Goal: Find specific page/section: Find specific page/section

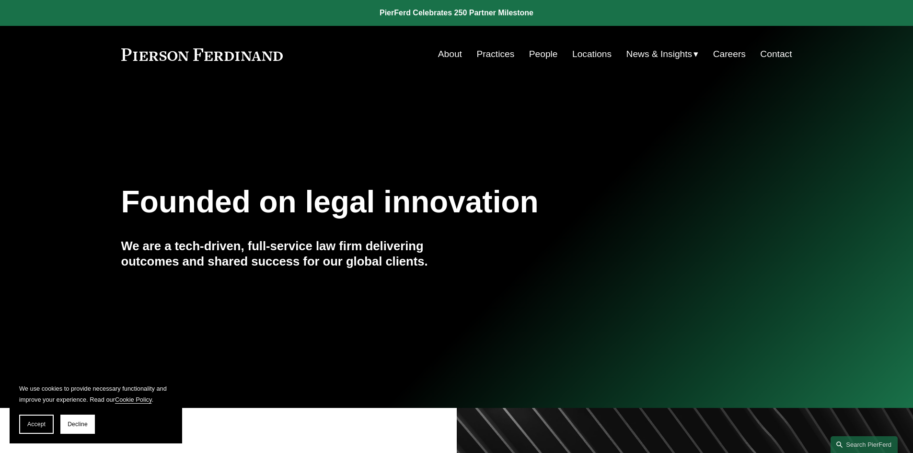
click at [581, 51] on link "Locations" at bounding box center [591, 54] width 39 height 18
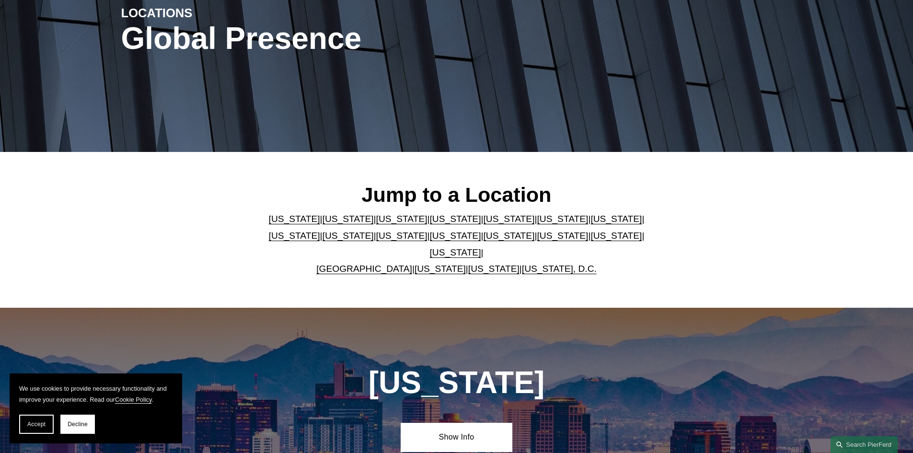
scroll to position [287, 0]
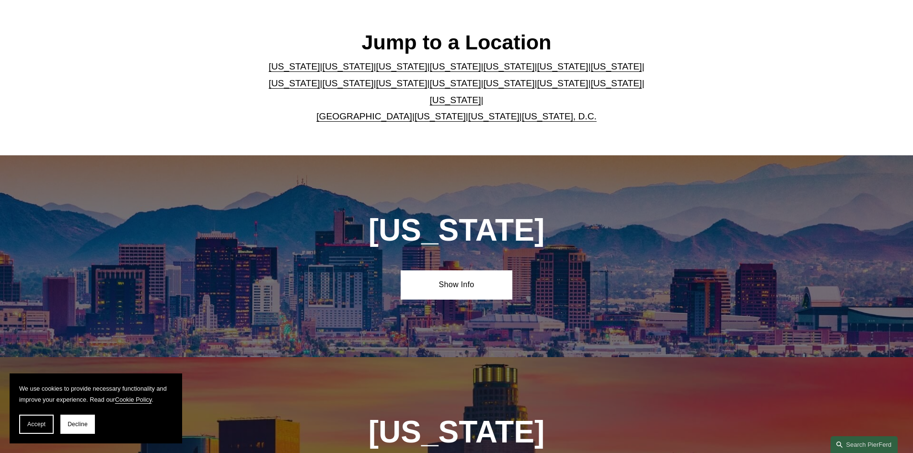
click at [481, 95] on link "Texas" at bounding box center [455, 100] width 51 height 10
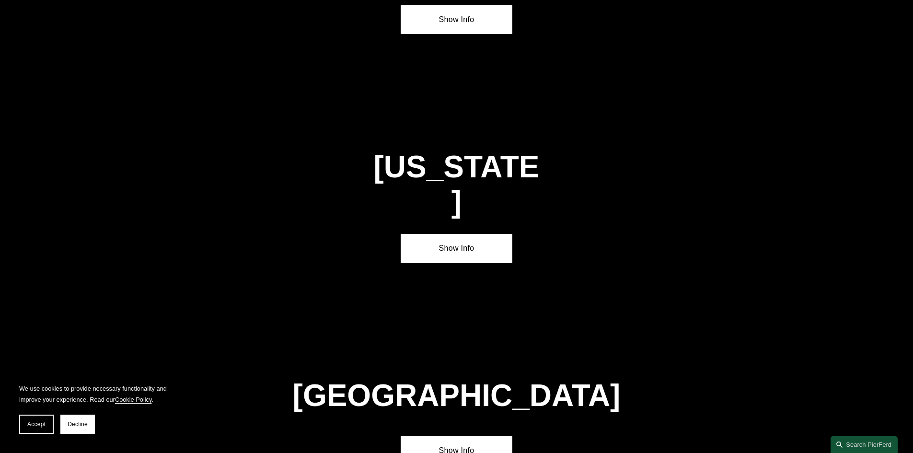
scroll to position [3263, 0]
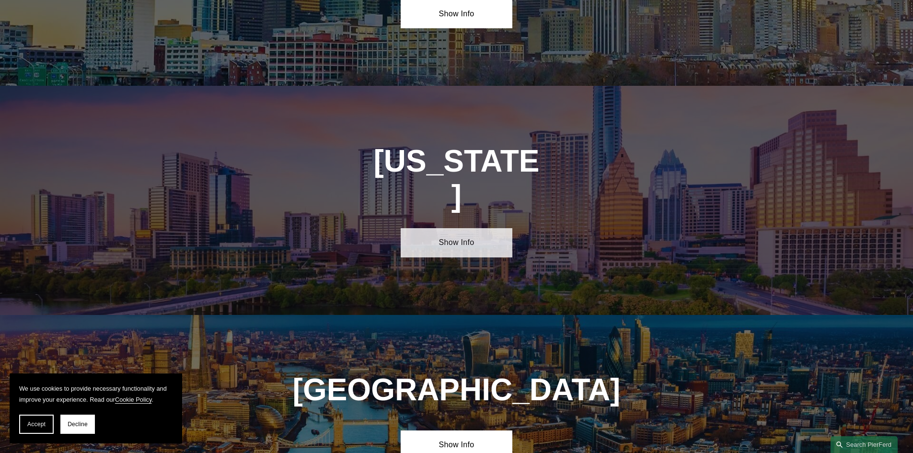
click at [451, 228] on link "Show Info" at bounding box center [456, 242] width 112 height 29
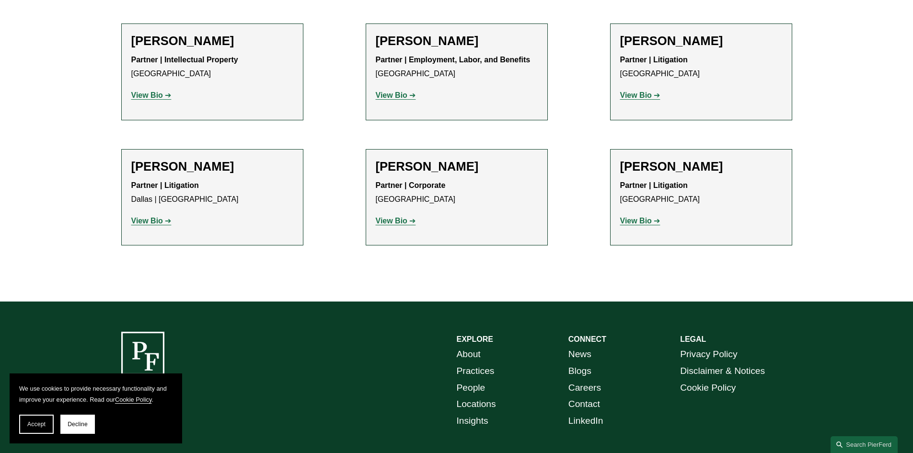
scroll to position [575, 0]
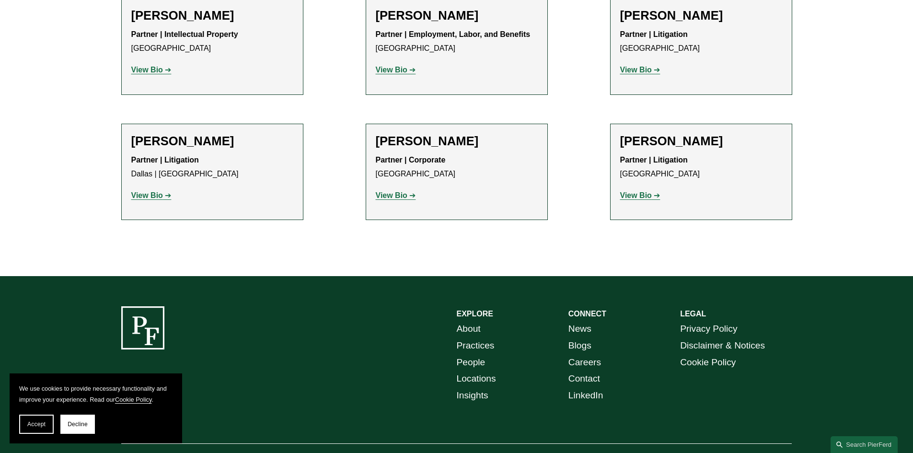
click at [386, 195] on strong "View Bio" at bounding box center [392, 195] width 32 height 8
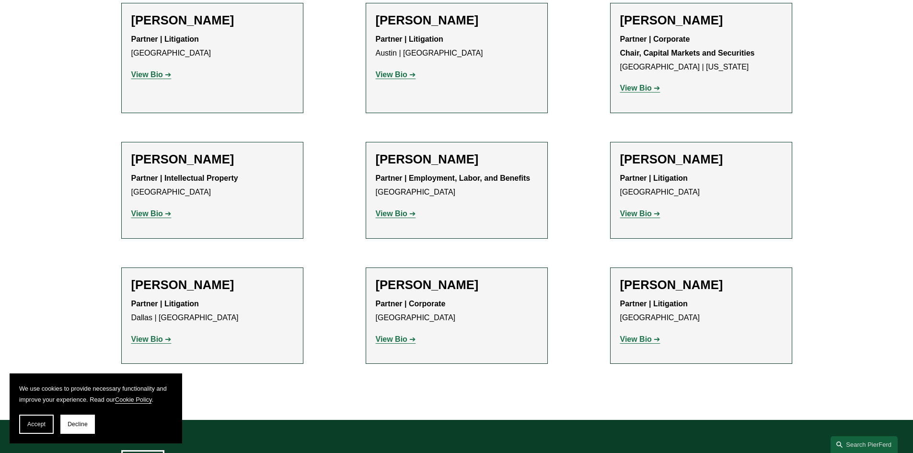
scroll to position [383, 0]
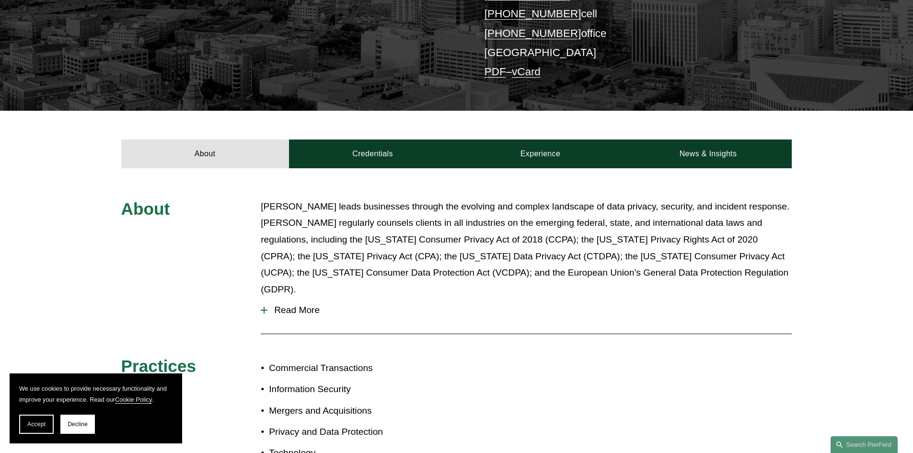
scroll to position [240, 0]
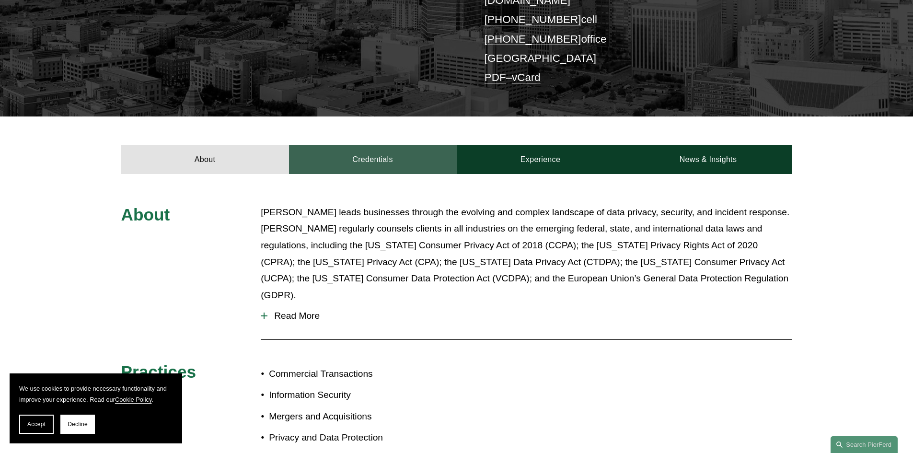
click at [404, 145] on link "Credentials" at bounding box center [373, 159] width 168 height 29
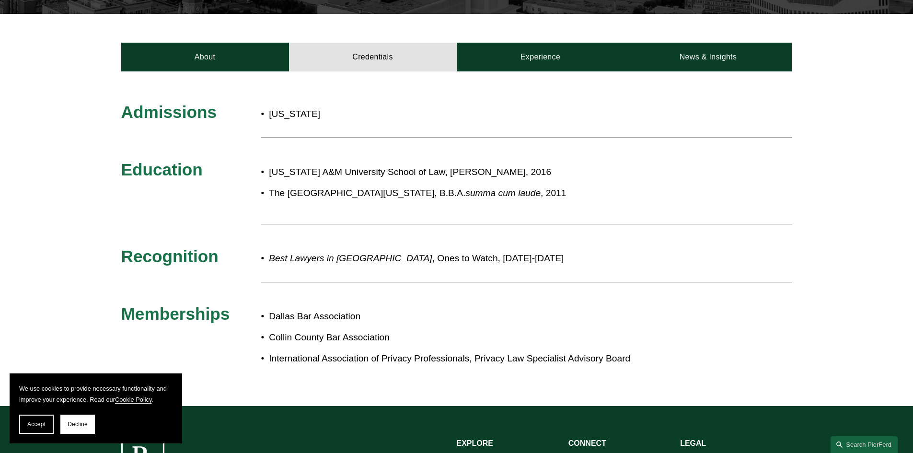
scroll to position [383, 0]
